Goal: Task Accomplishment & Management: Use online tool/utility

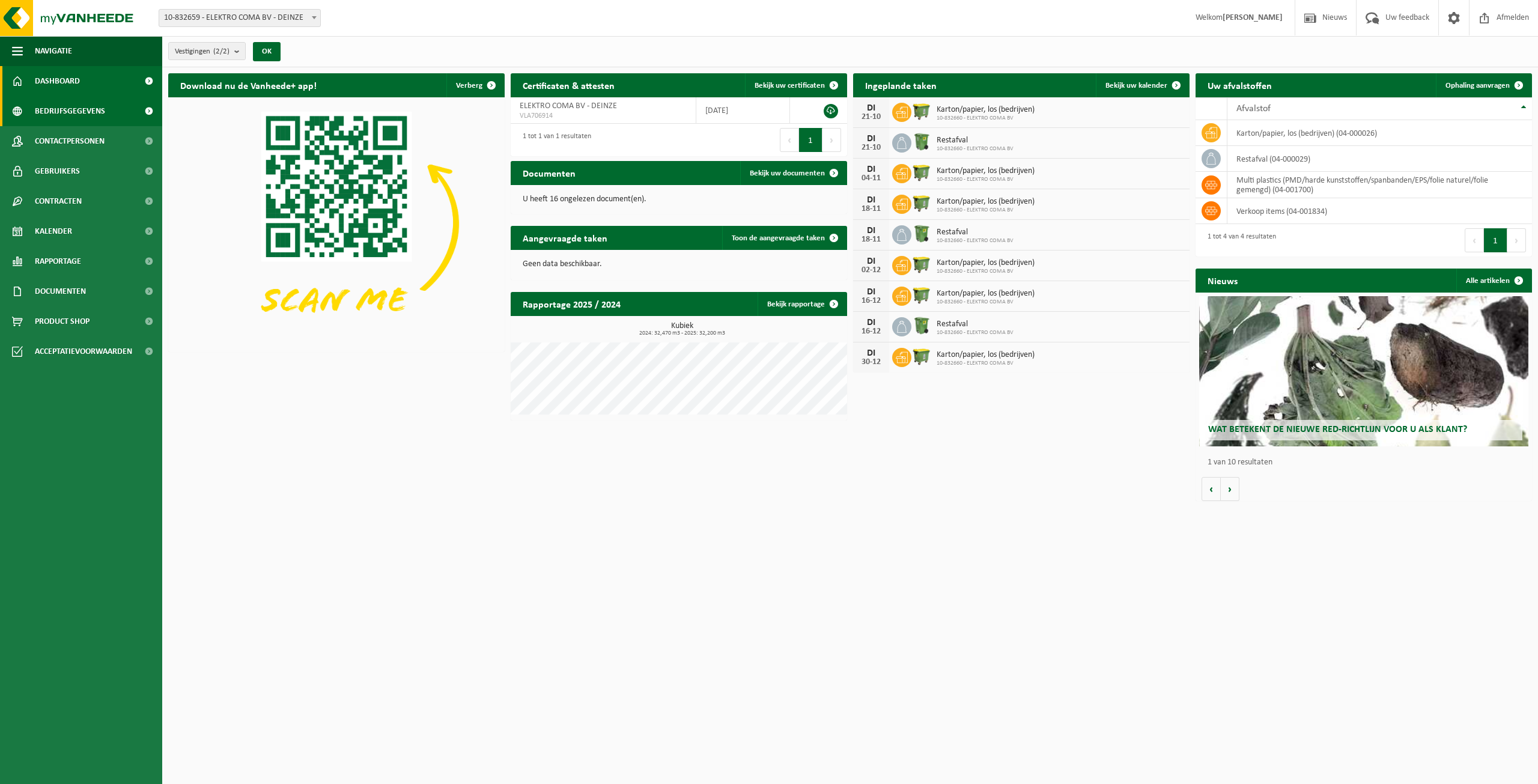
click at [48, 110] on span "Bedrijfsgegevens" at bounding box center [70, 111] width 71 height 30
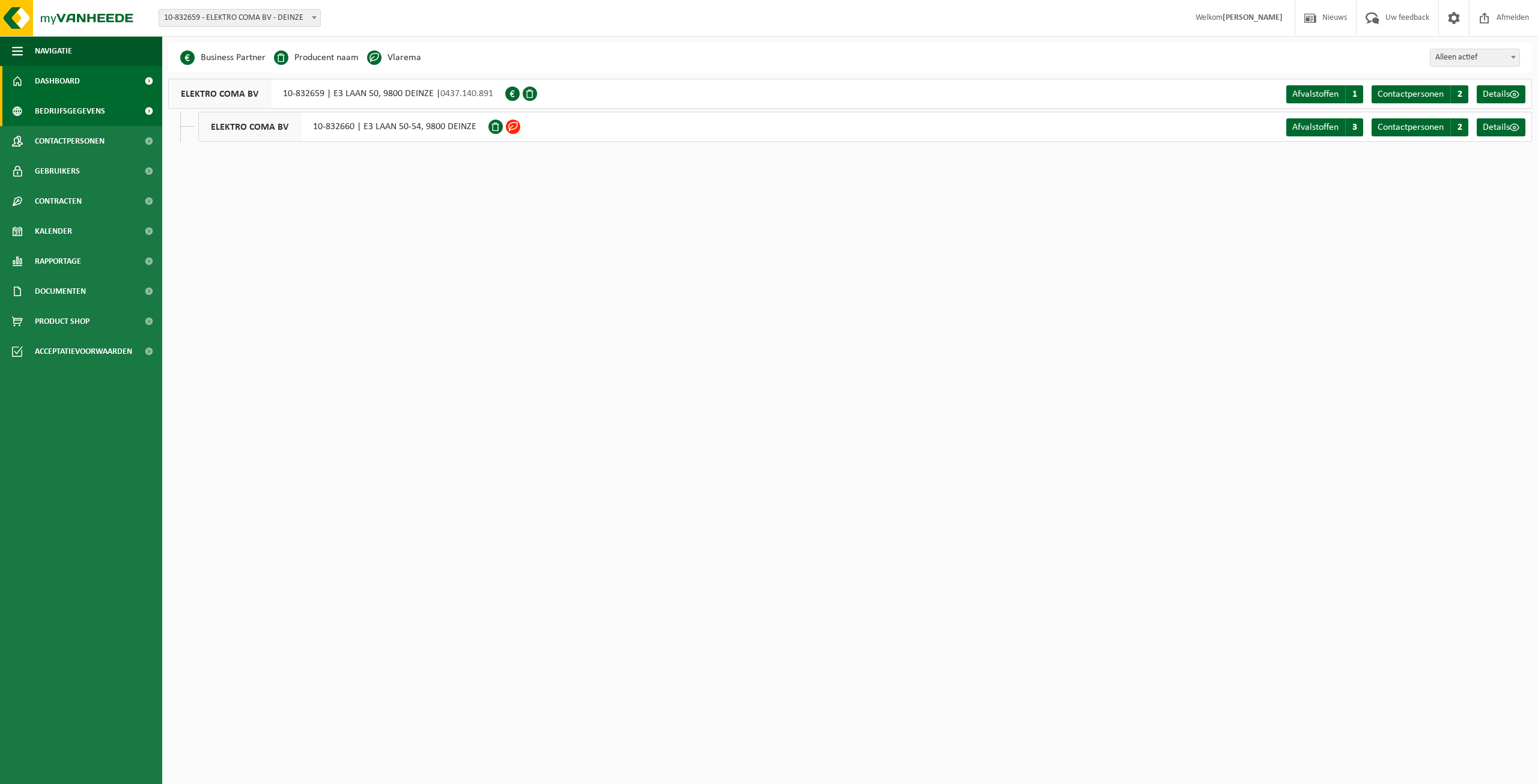
click at [54, 86] on span "Dashboard" at bounding box center [57, 81] width 45 height 30
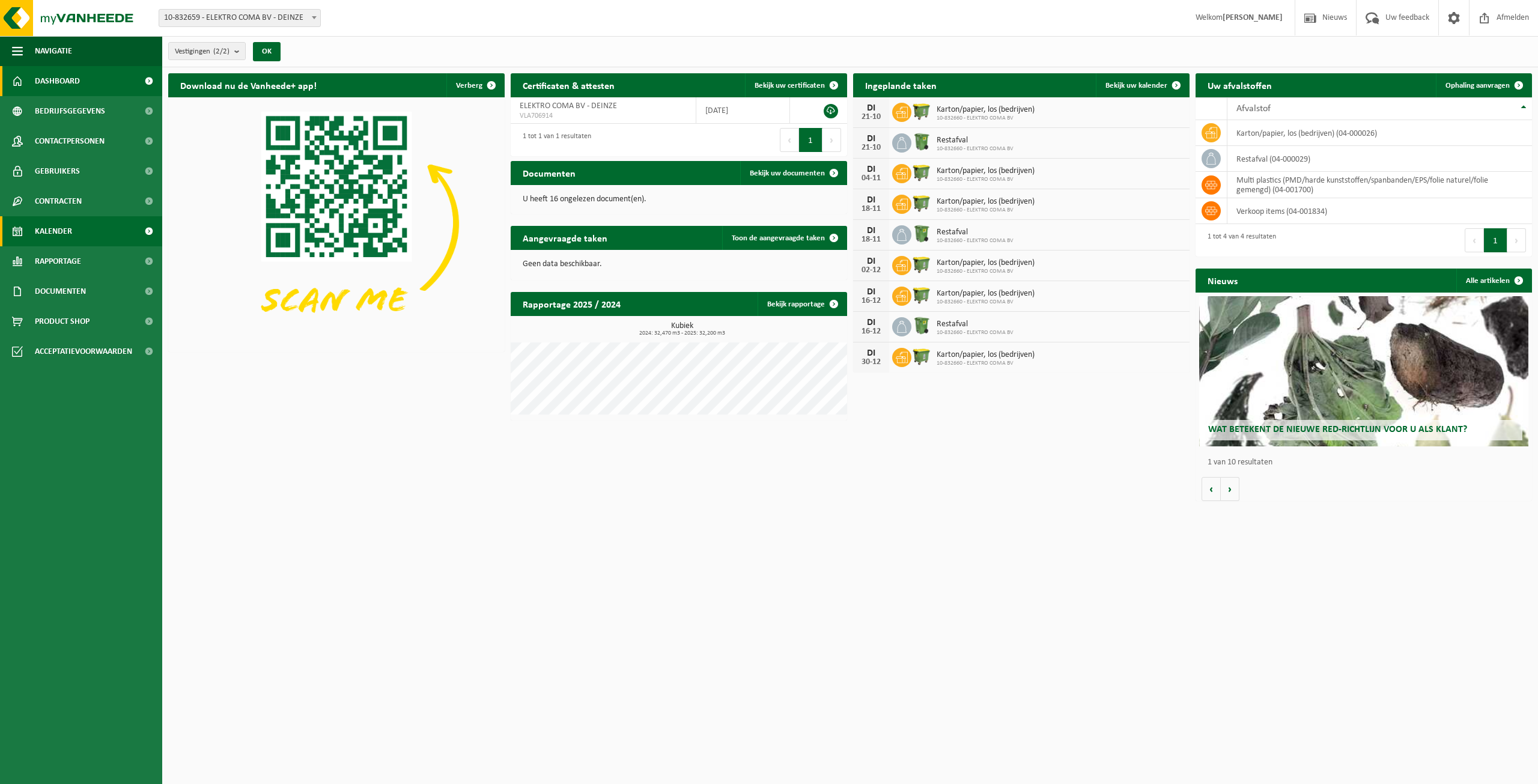
click at [46, 227] on span "Kalender" at bounding box center [53, 231] width 37 height 30
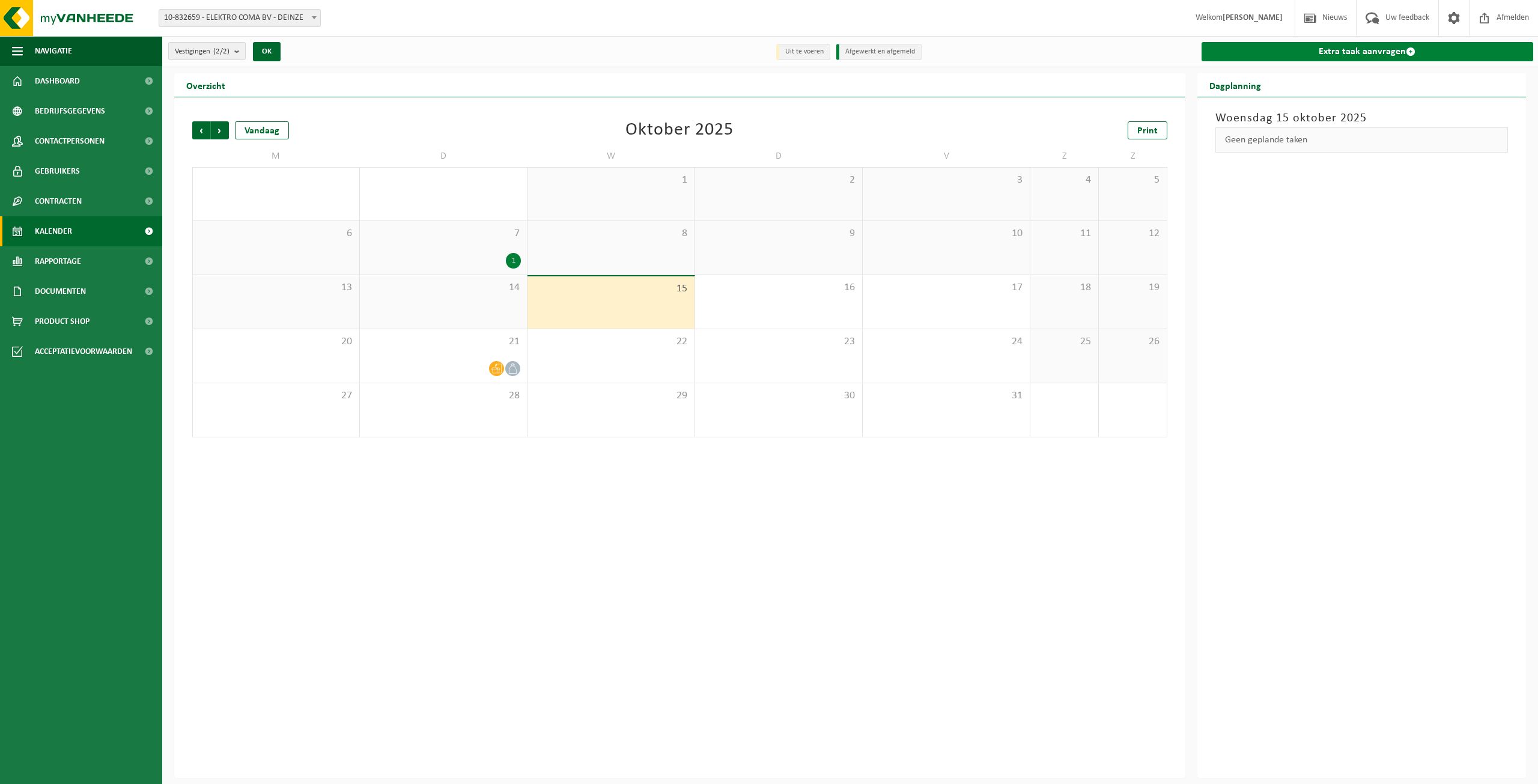
click at [1385, 53] on link "Extra taak aanvragen" at bounding box center [1368, 51] width 332 height 19
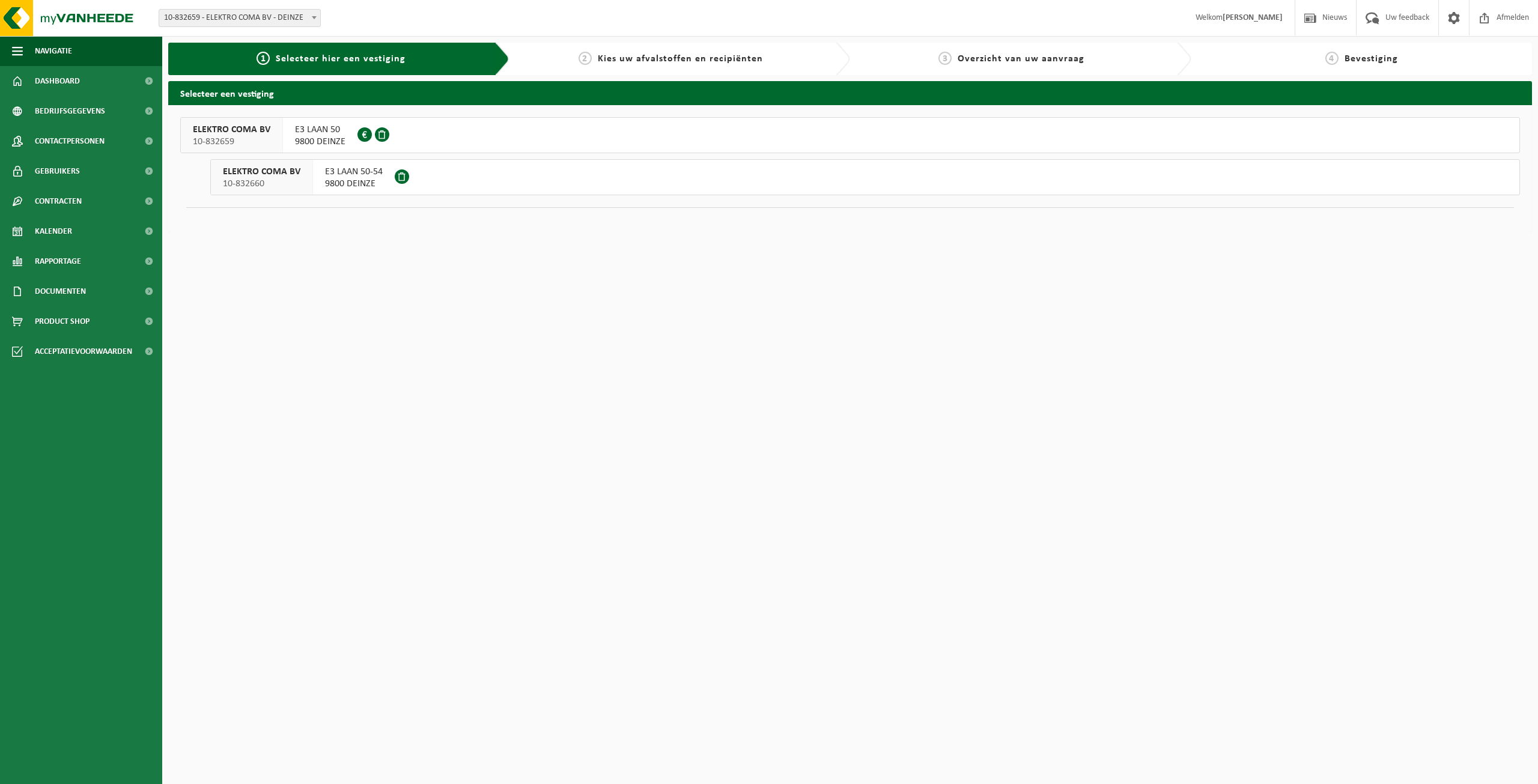
click at [348, 183] on span "9800 DEINZE" at bounding box center [354, 183] width 57 height 12
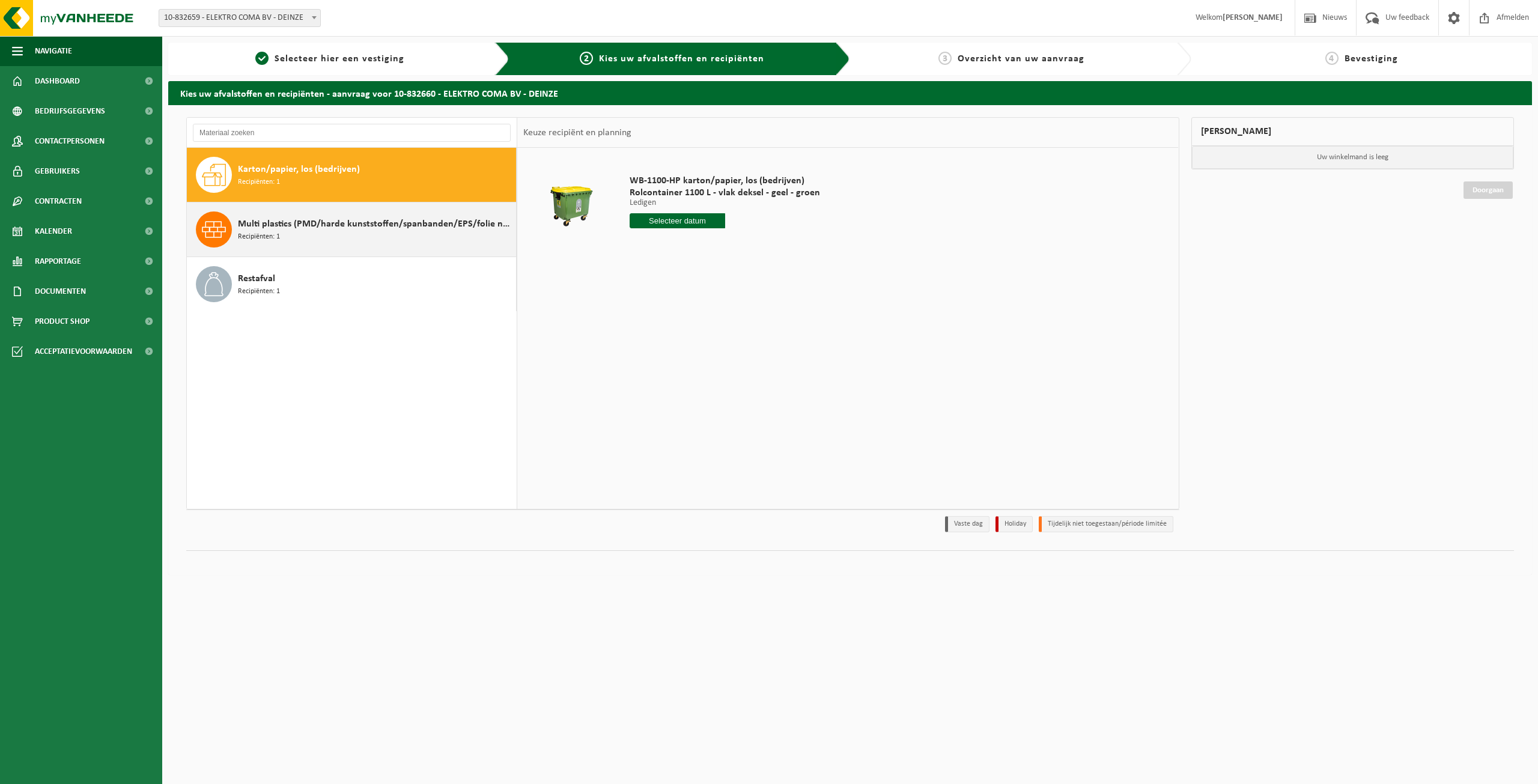
click at [285, 226] on span "Multi plastics (PMD/harde kunststoffen/spanbanden/EPS/folie naturel/folie gemen…" at bounding box center [375, 224] width 275 height 14
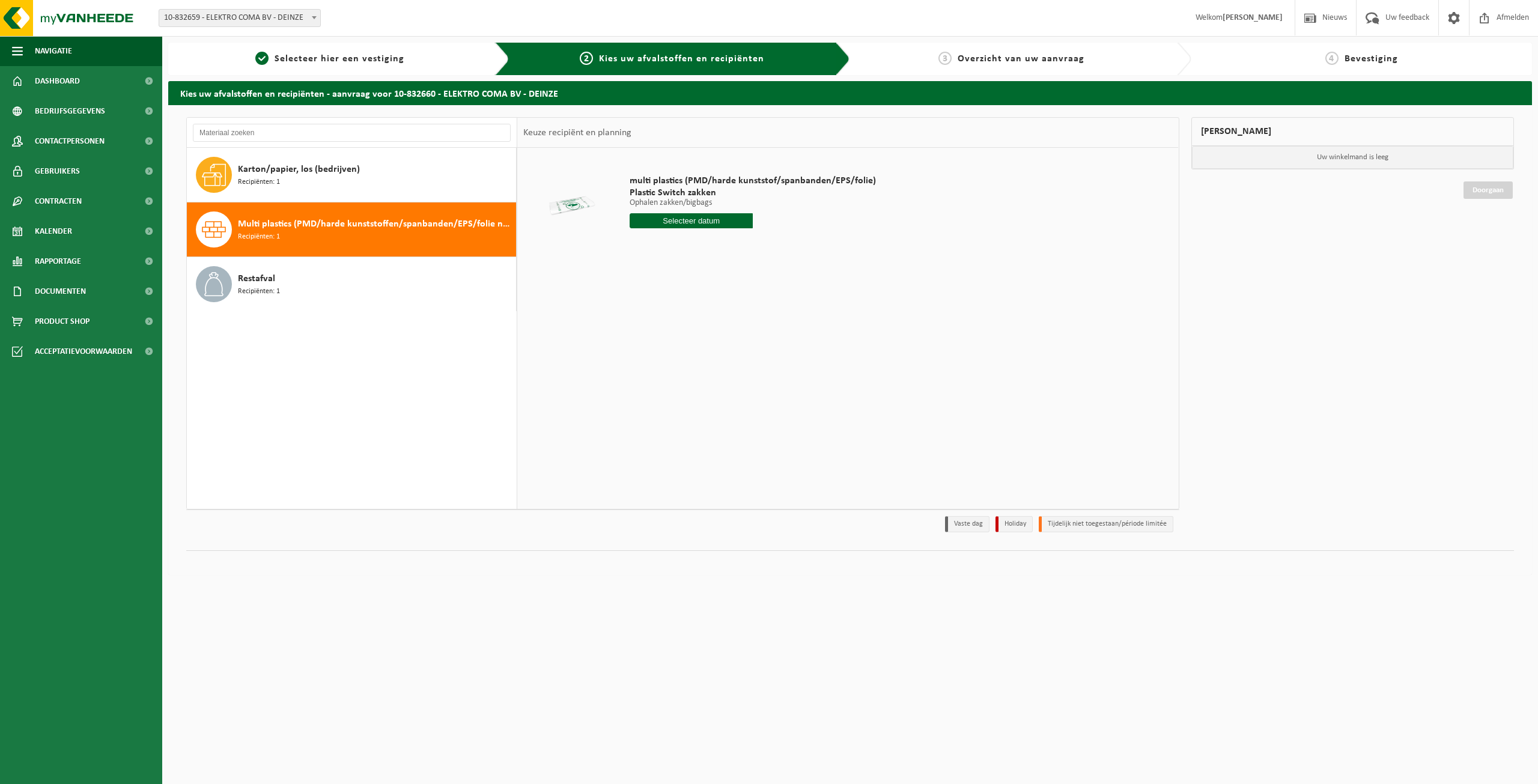
click at [673, 219] on input "text" at bounding box center [691, 221] width 123 height 15
click at [724, 327] on div "17" at bounding box center [726, 327] width 21 height 19
type input "Van 2025-10-17"
drag, startPoint x: 692, startPoint y: 181, endPoint x: 739, endPoint y: 185, distance: 47.2
click at [739, 185] on span "multi plastics (PMD/harde kunststof/spanbanden/EPS/folie)" at bounding box center [752, 181] width 246 height 12
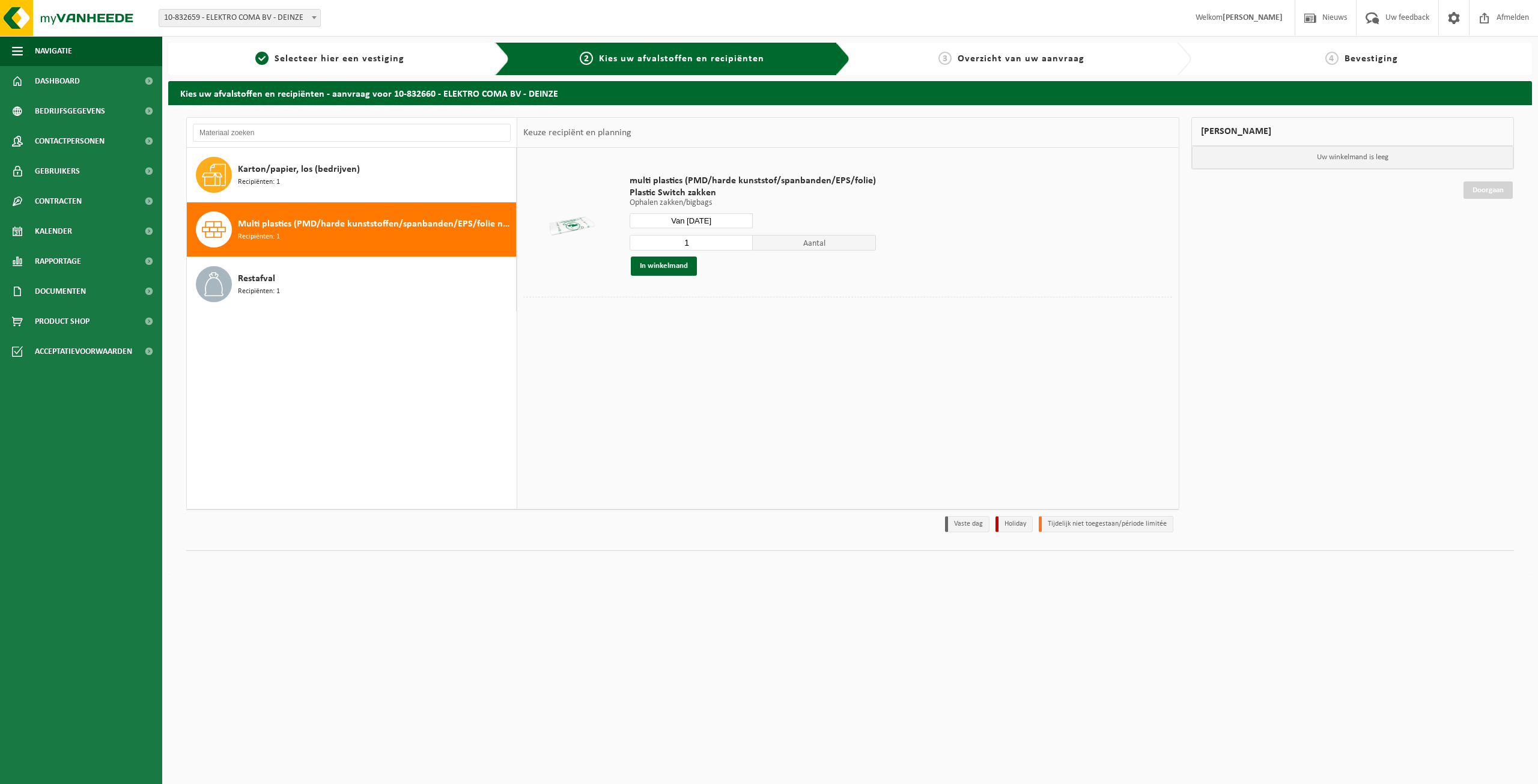
click at [744, 185] on span "multi plastics (PMD/harde kunststof/spanbanden/EPS/folie)" at bounding box center [752, 181] width 246 height 12
drag, startPoint x: 702, startPoint y: 238, endPoint x: 679, endPoint y: 241, distance: 23.2
click at [680, 240] on input "1" at bounding box center [691, 243] width 123 height 16
type input "5"
click at [658, 266] on button "In winkelmand" at bounding box center [664, 266] width 66 height 19
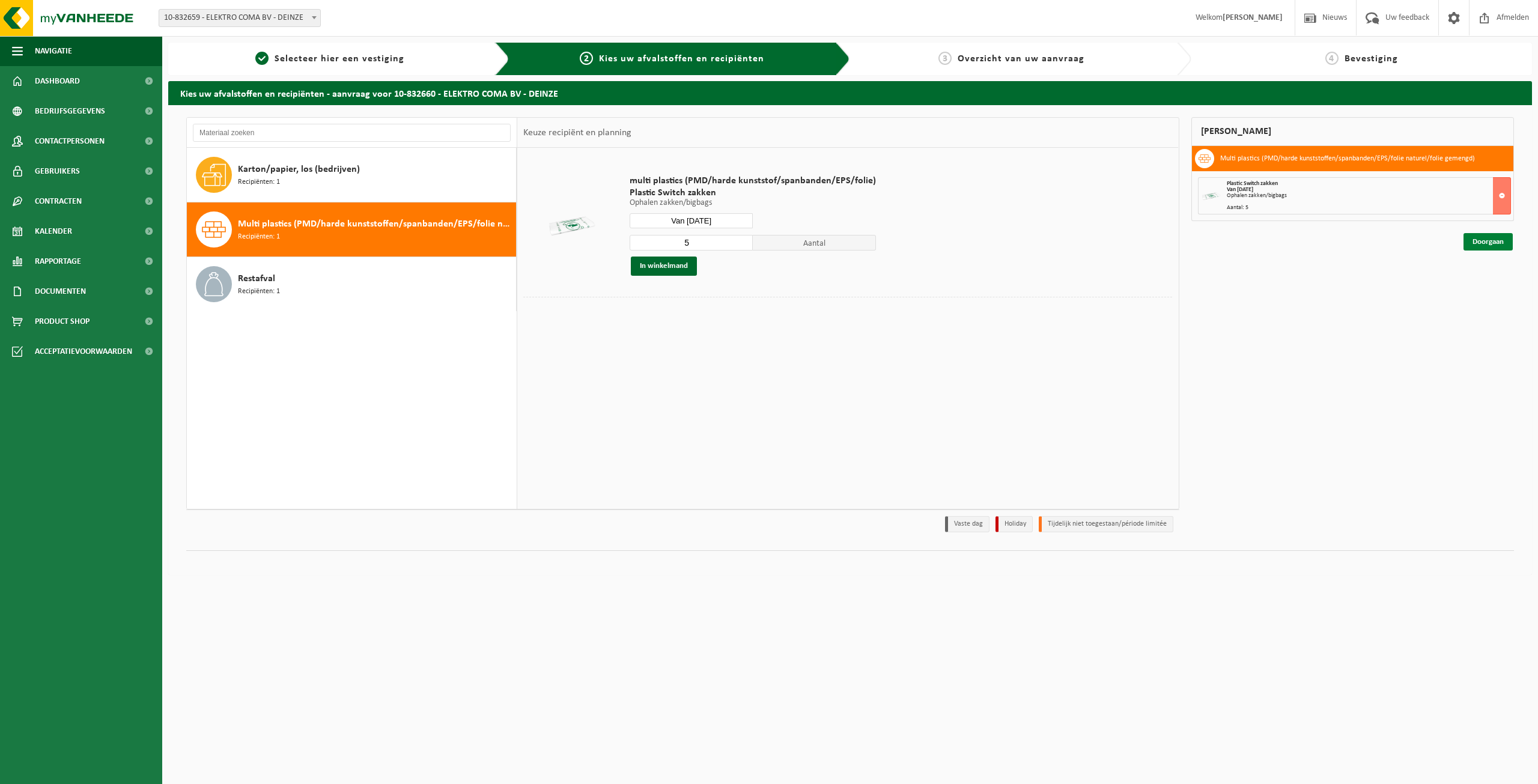
click at [1481, 242] on link "Doorgaan" at bounding box center [1488, 242] width 49 height 18
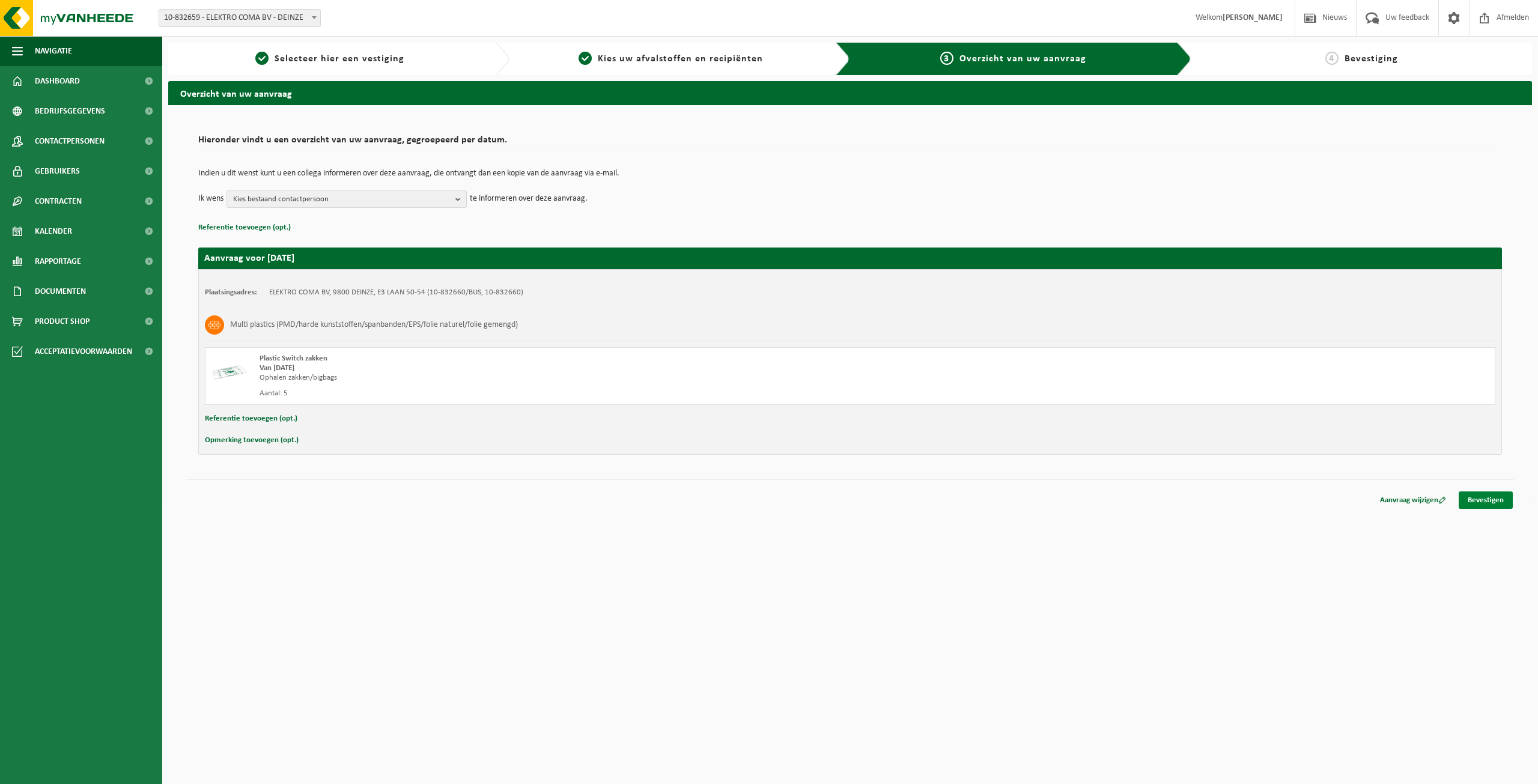
click at [1479, 501] on link "Bevestigen" at bounding box center [1486, 500] width 54 height 18
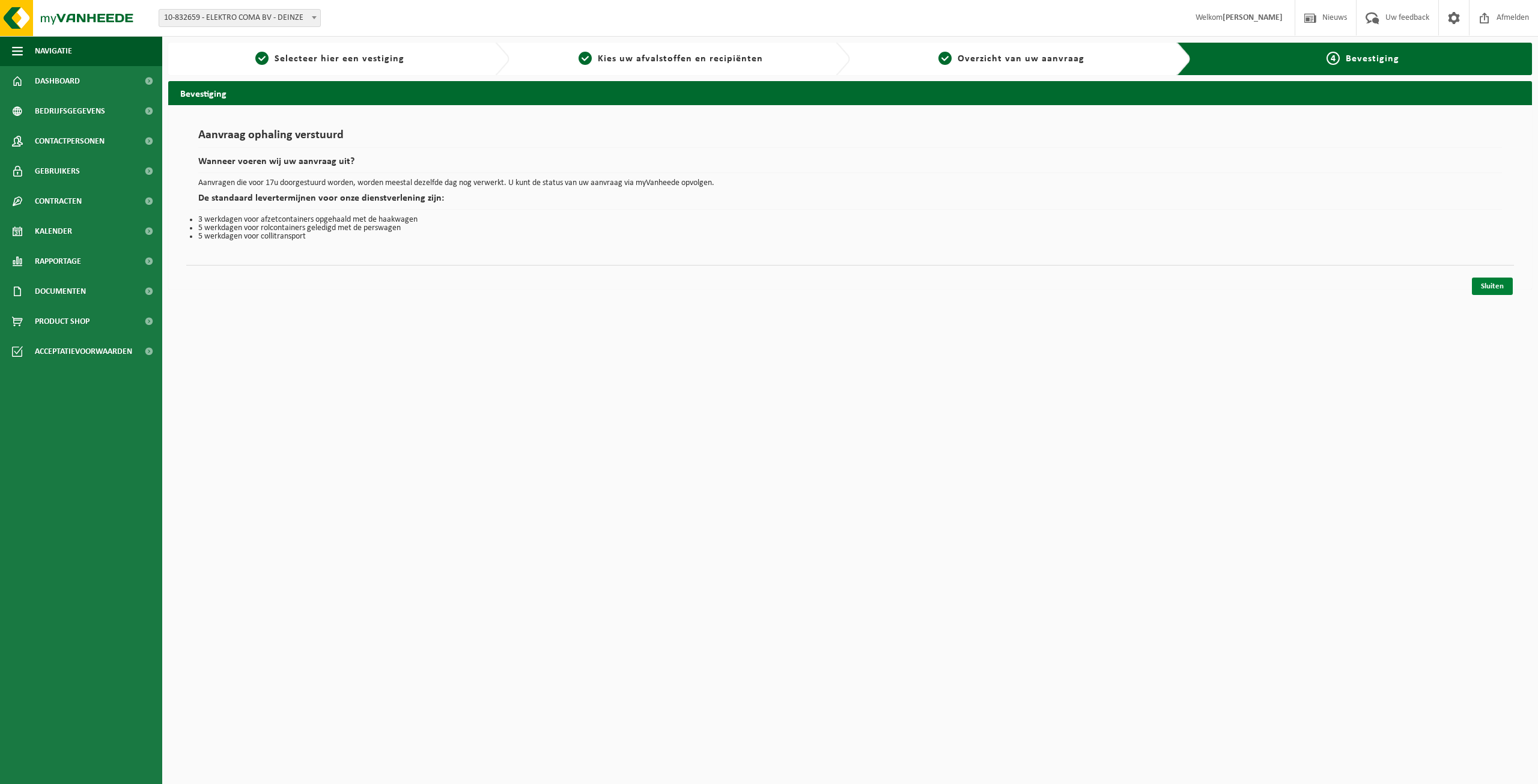
click at [1488, 286] on link "Sluiten" at bounding box center [1492, 286] width 41 height 18
